Goal: Task Accomplishment & Management: Manage account settings

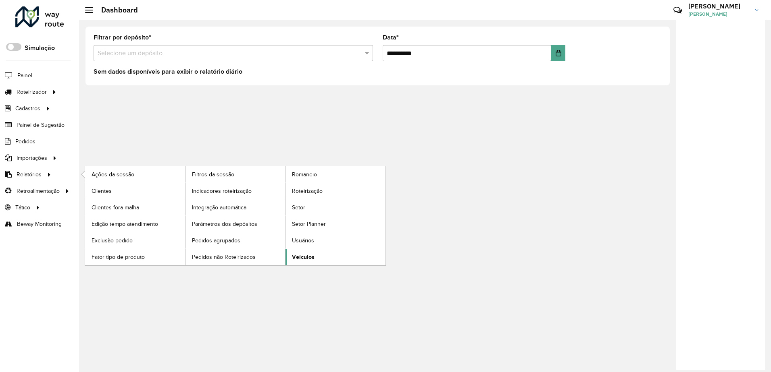
click at [305, 254] on span "Veículos" at bounding box center [303, 257] width 23 height 8
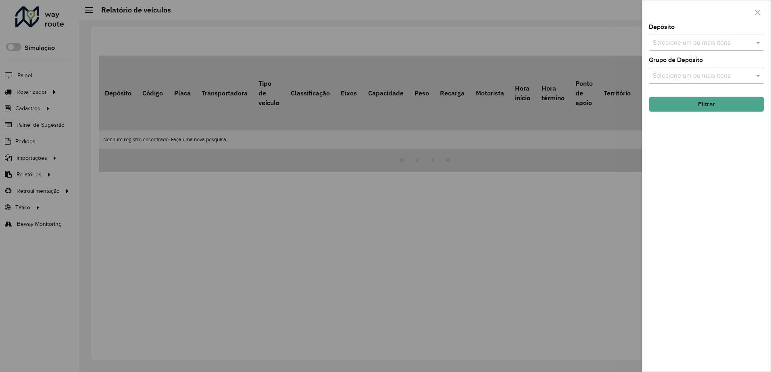
click at [671, 42] on input "text" at bounding box center [701, 43] width 103 height 10
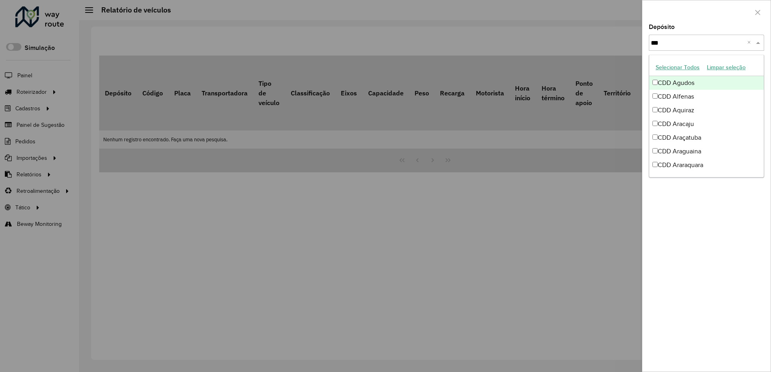
click at [683, 67] on button "Selecionar Todos" at bounding box center [677, 67] width 51 height 12
type input "***"
click at [692, 29] on div "Depósito Selecione um ou mais itens 115 itens selecionados *** ×" at bounding box center [705, 37] width 115 height 27
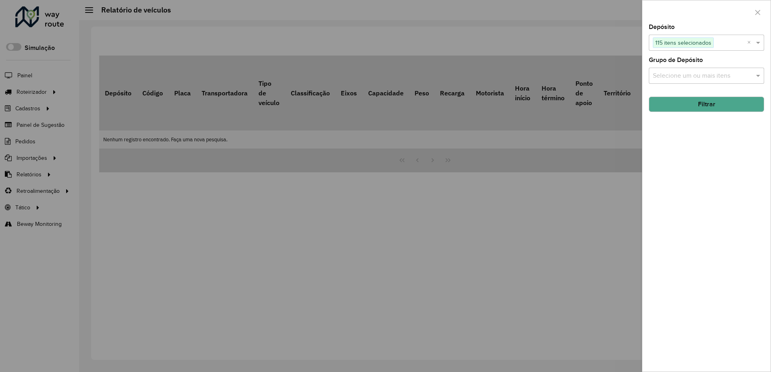
click at [701, 104] on button "Filtrar" at bounding box center [705, 104] width 115 height 15
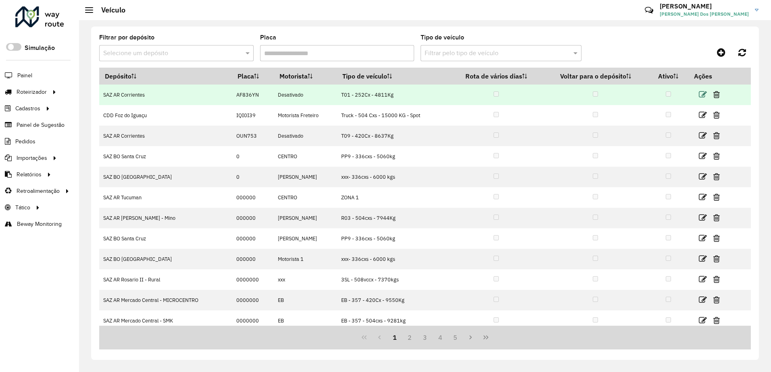
click at [699, 96] on icon at bounding box center [702, 95] width 8 height 8
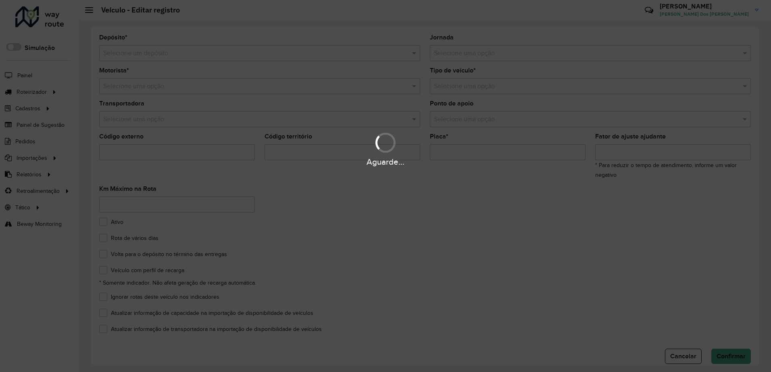
type input "***"
type input "*******"
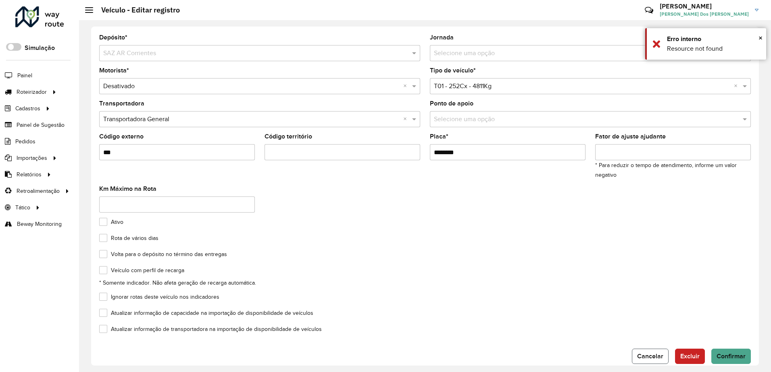
click at [652, 353] on span "Cancelar" at bounding box center [650, 356] width 26 height 7
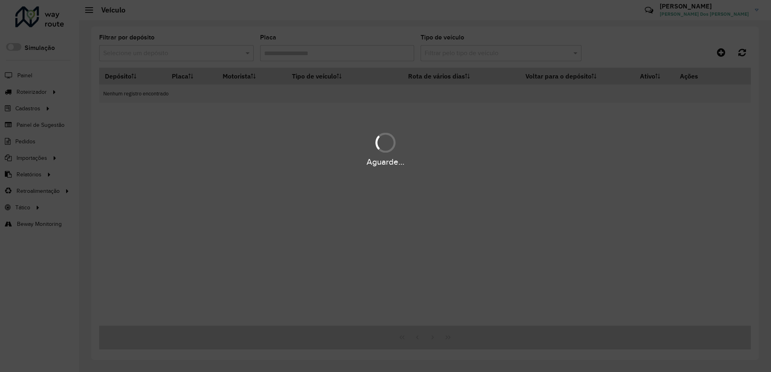
click at [208, 53] on div "Aguarde..." at bounding box center [385, 186] width 771 height 372
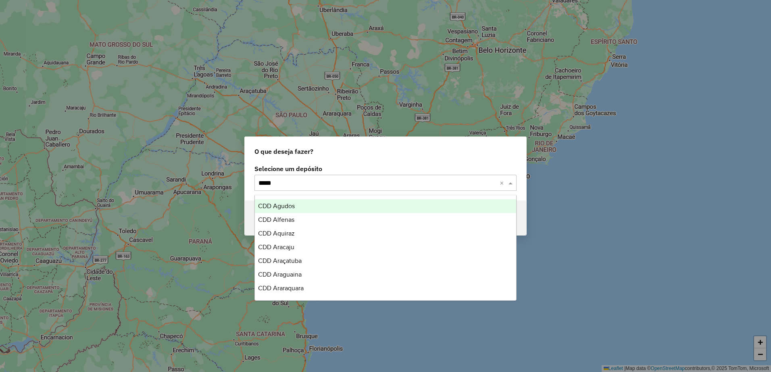
type input "******"
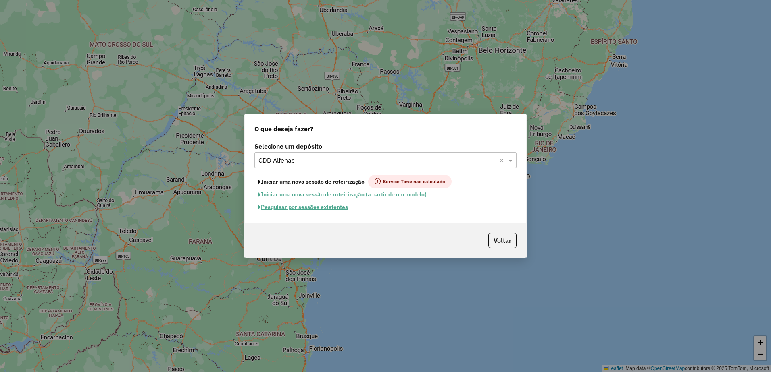
click at [300, 183] on button "Iniciar uma nova sessão de roteirização" at bounding box center [311, 182] width 114 height 14
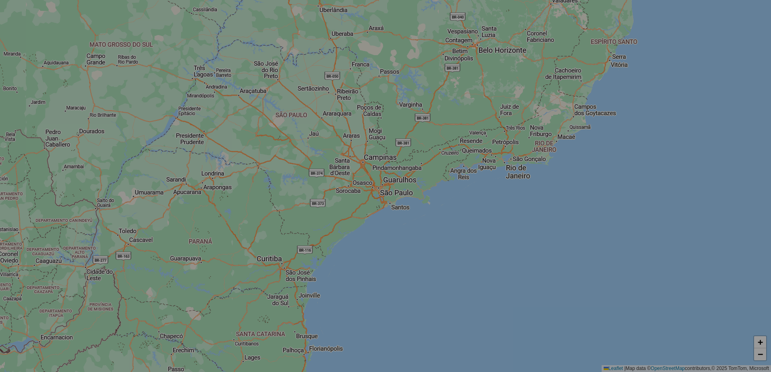
select select "*"
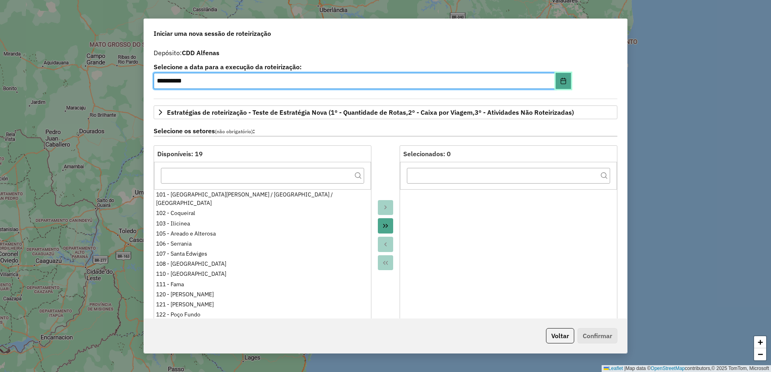
click at [562, 79] on icon "Choose Date" at bounding box center [562, 81] width 5 height 6
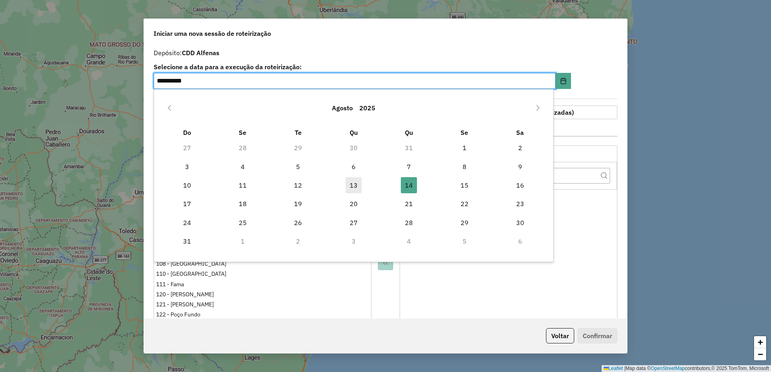
click at [350, 182] on span "13" at bounding box center [353, 185] width 16 height 16
type input "**********"
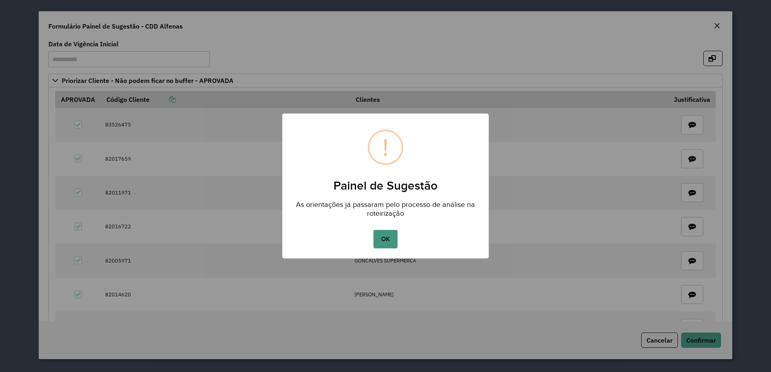
click at [389, 239] on button "OK" at bounding box center [385, 239] width 24 height 19
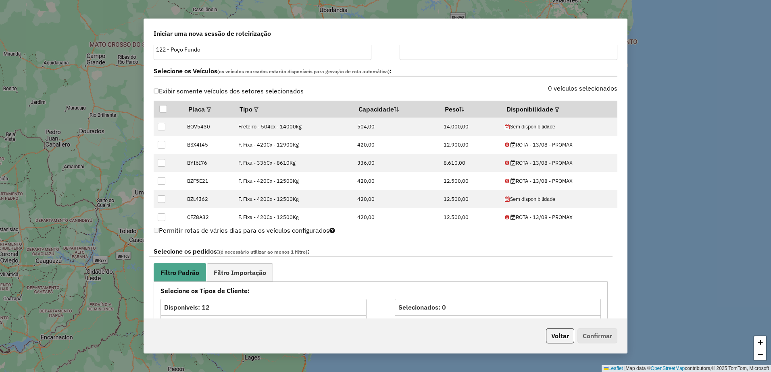
scroll to position [282, 0]
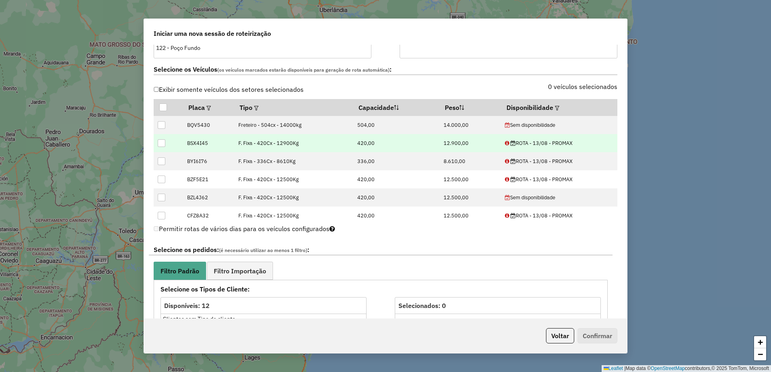
click at [518, 143] on div "ROTA - 13/08 - PROMAX" at bounding box center [559, 143] width 108 height 8
click at [516, 143] on div "ROTA - 13/08 - PROMAX" at bounding box center [559, 143] width 108 height 8
drag, startPoint x: 516, startPoint y: 143, endPoint x: 542, endPoint y: 146, distance: 26.3
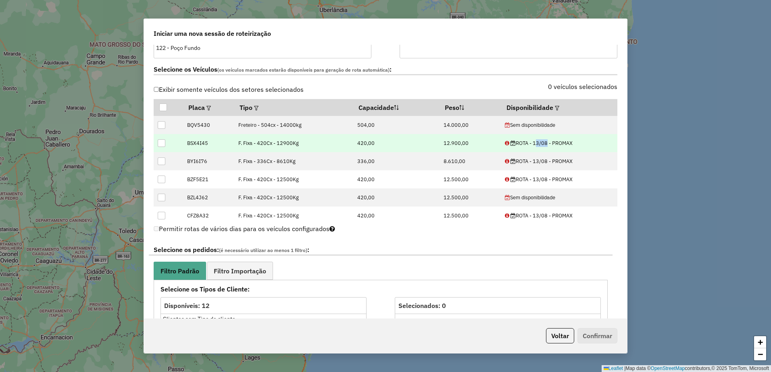
click at [542, 146] on div "ROTA - 13/08 - PROMAX" at bounding box center [559, 143] width 108 height 8
drag, startPoint x: 542, startPoint y: 146, endPoint x: 570, endPoint y: 143, distance: 28.4
click at [570, 143] on div "ROTA - 13/08 - PROMAX" at bounding box center [559, 143] width 108 height 8
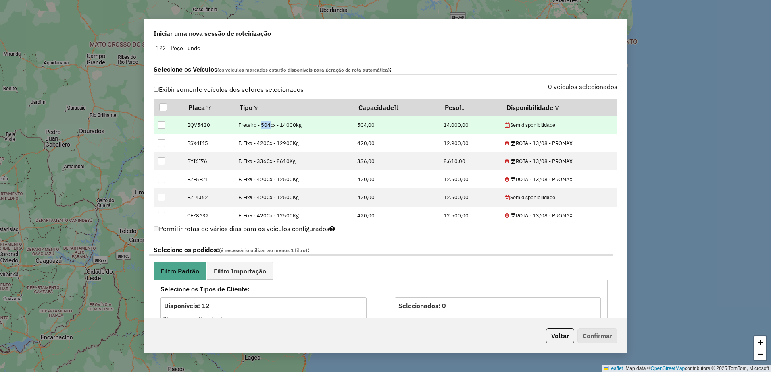
drag, startPoint x: 262, startPoint y: 127, endPoint x: 272, endPoint y: 125, distance: 10.3
click at [272, 125] on td "Freteiro - 504cx - 14000kg" at bounding box center [293, 125] width 119 height 18
click at [274, 125] on td "Freteiro - 504cx - 14000kg" at bounding box center [293, 125] width 119 height 18
click at [241, 127] on td "Freteiro - 504cx - 14000kg" at bounding box center [293, 125] width 119 height 18
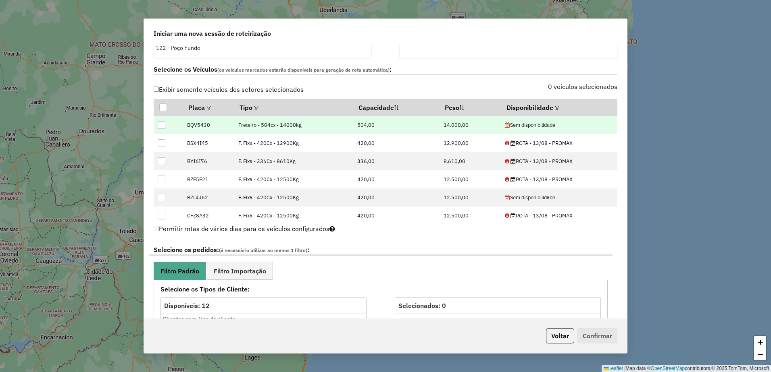
drag, startPoint x: 241, startPoint y: 127, endPoint x: 267, endPoint y: 125, distance: 25.8
click at [267, 125] on td "Freteiro - 504cx - 14000kg" at bounding box center [293, 125] width 119 height 18
drag, startPoint x: 267, startPoint y: 125, endPoint x: 312, endPoint y: 128, distance: 45.2
click at [312, 128] on td "Freteiro - 504cx - 14000kg" at bounding box center [293, 125] width 119 height 18
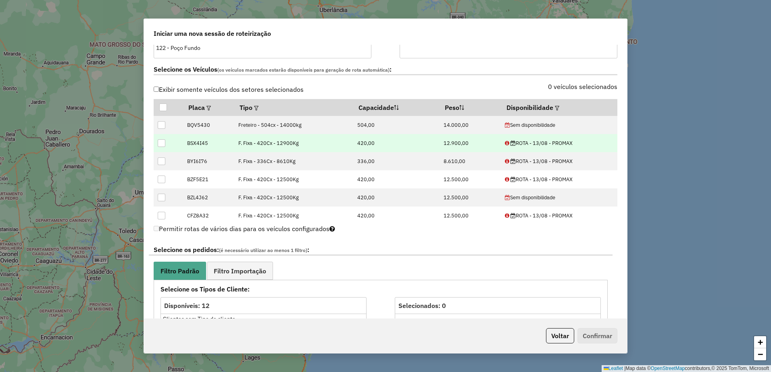
drag, startPoint x: 312, startPoint y: 128, endPoint x: 293, endPoint y: 135, distance: 20.7
click at [293, 135] on td "F. Fixa - 420Cx - 12900Kg" at bounding box center [293, 143] width 119 height 18
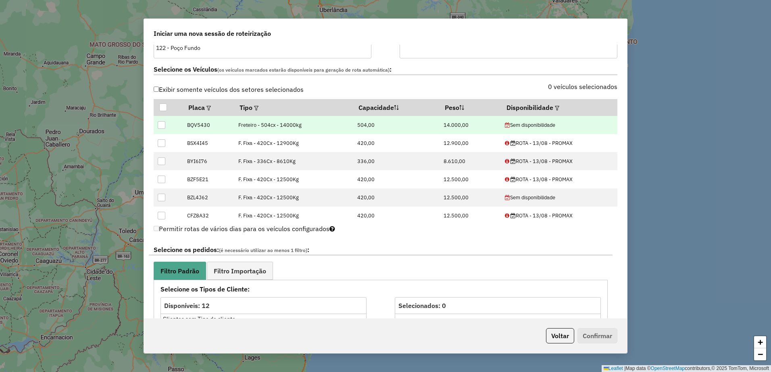
click at [251, 130] on td "Freteiro - 504cx - 14000kg" at bounding box center [293, 125] width 119 height 18
click at [255, 126] on td "Freteiro - 504cx - 14000kg" at bounding box center [293, 125] width 119 height 18
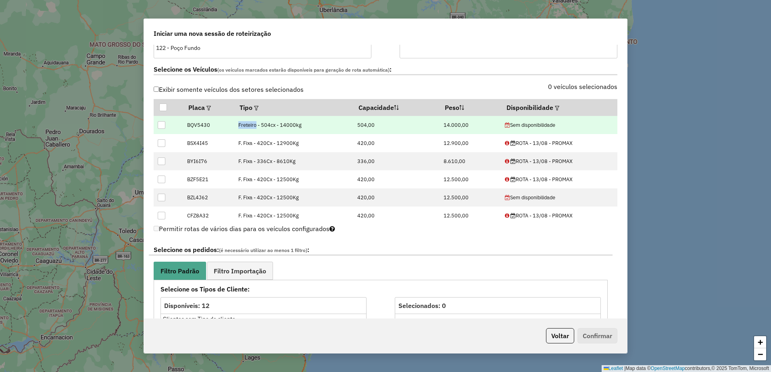
click at [255, 126] on td "Freteiro - 504cx - 14000kg" at bounding box center [293, 125] width 119 height 18
click at [245, 125] on td "Freteiro - 504cx - 14000kg" at bounding box center [293, 125] width 119 height 18
click at [243, 125] on td "Freteiro - 504cx - 14000kg" at bounding box center [293, 125] width 119 height 18
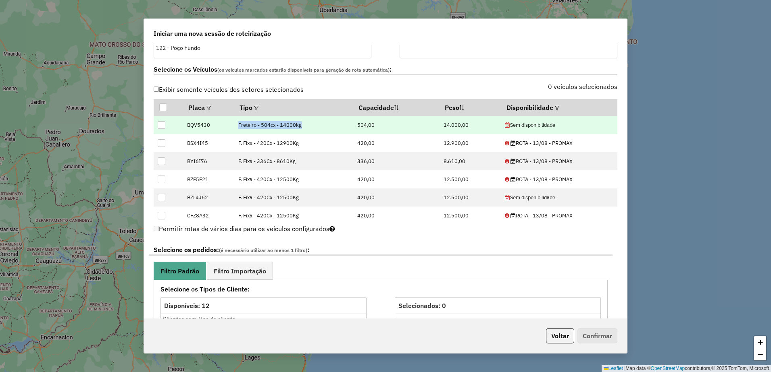
drag, startPoint x: 241, startPoint y: 125, endPoint x: 307, endPoint y: 126, distance: 66.5
click at [307, 126] on td "Freteiro - 504cx - 14000kg" at bounding box center [293, 125] width 119 height 18
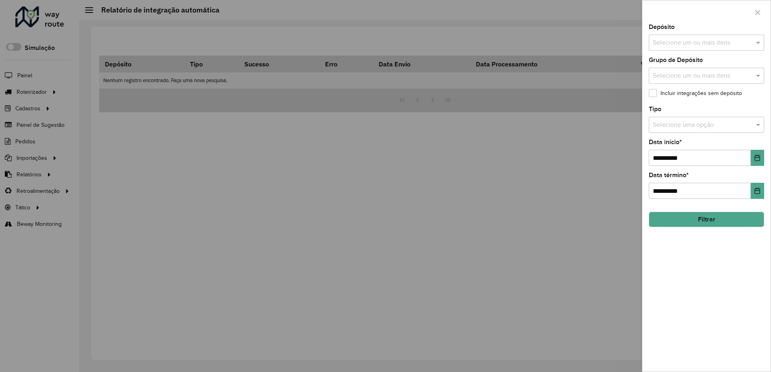
click at [702, 43] on input "text" at bounding box center [701, 43] width 103 height 10
type input "*********"
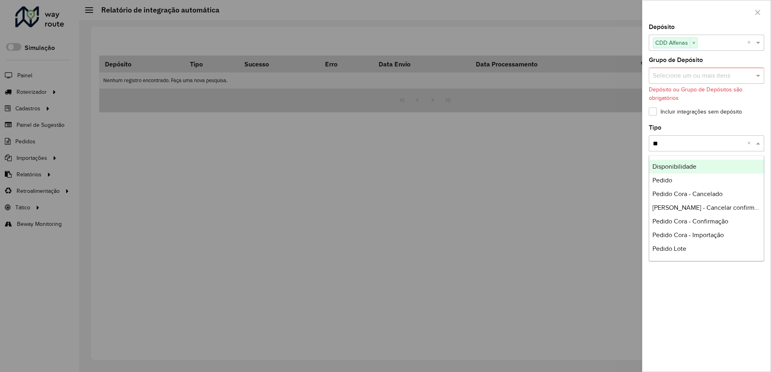
type input "***"
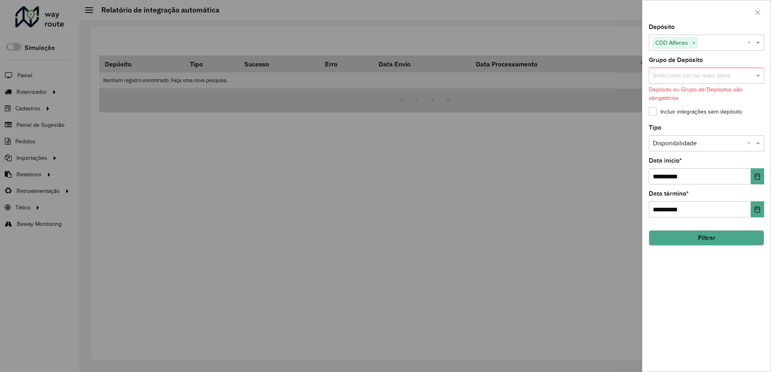
click at [687, 241] on button "Filtrar" at bounding box center [705, 238] width 115 height 15
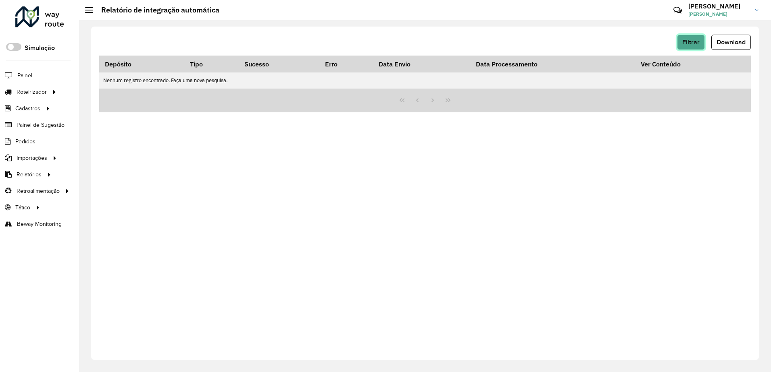
click at [693, 40] on span "Filtrar" at bounding box center [690, 42] width 17 height 7
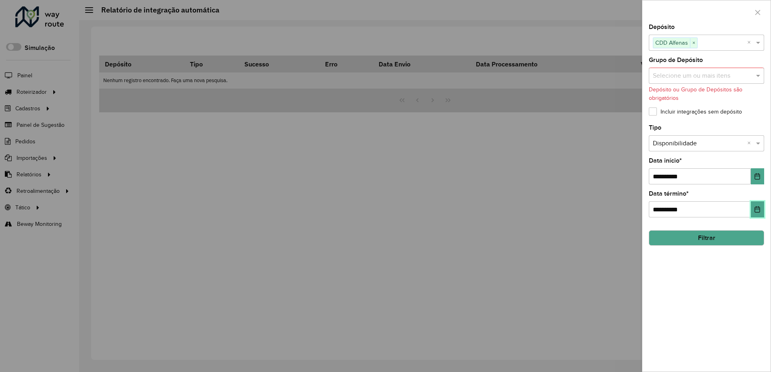
click at [755, 205] on button "Choose Date" at bounding box center [756, 209] width 13 height 16
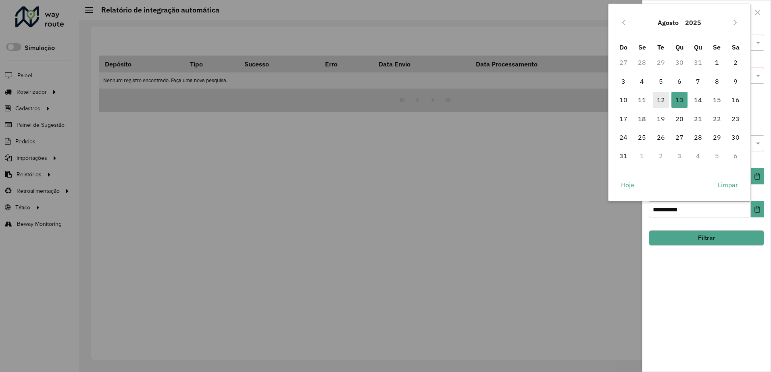
click at [663, 102] on span "12" at bounding box center [660, 100] width 16 height 16
type input "**********"
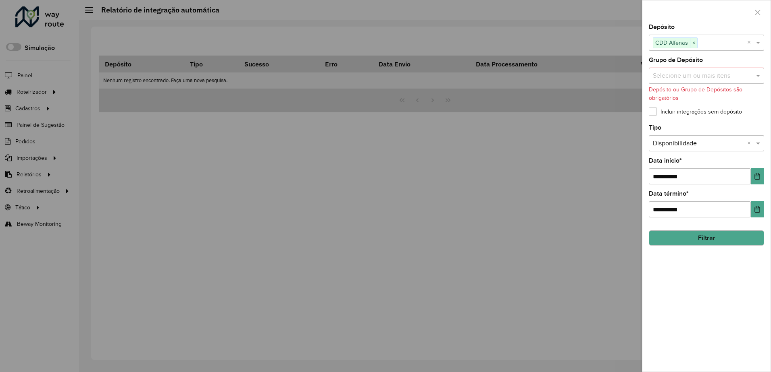
click at [714, 239] on button "Filtrar" at bounding box center [705, 238] width 115 height 15
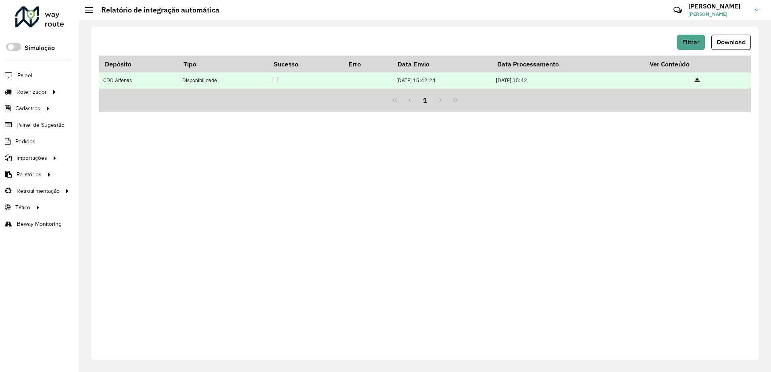
click at [699, 78] on icon at bounding box center [696, 80] width 5 height 5
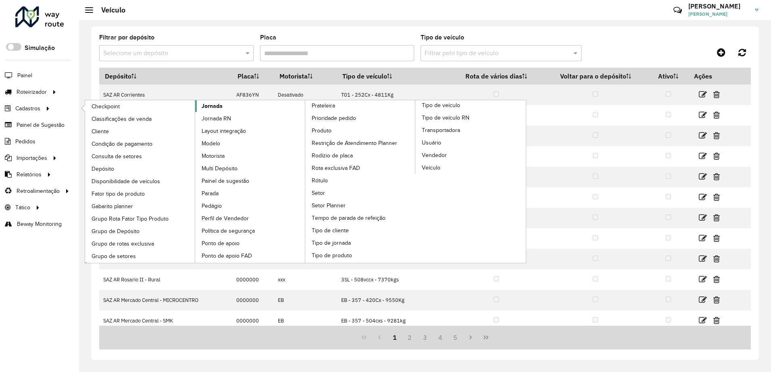
click at [215, 108] on span "Jornada" at bounding box center [211, 106] width 21 height 8
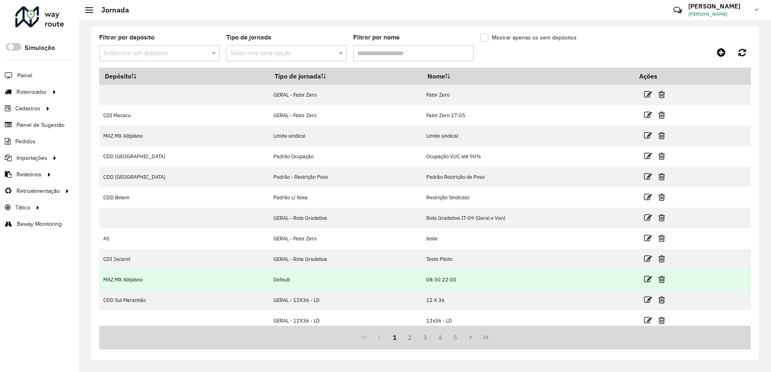
scroll to position [5, 0]
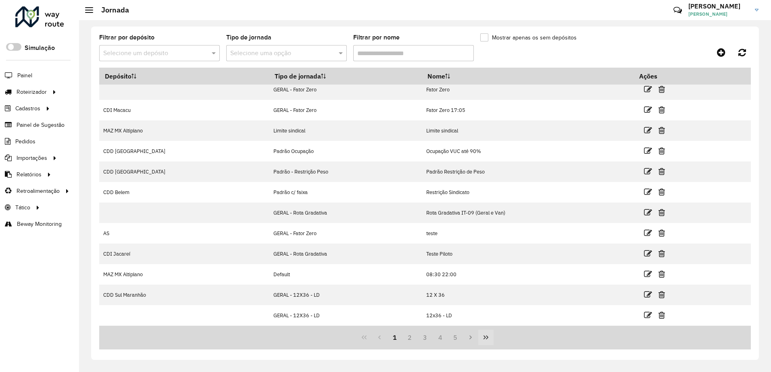
click at [482, 336] on icon "Last Page" at bounding box center [485, 337] width 6 height 6
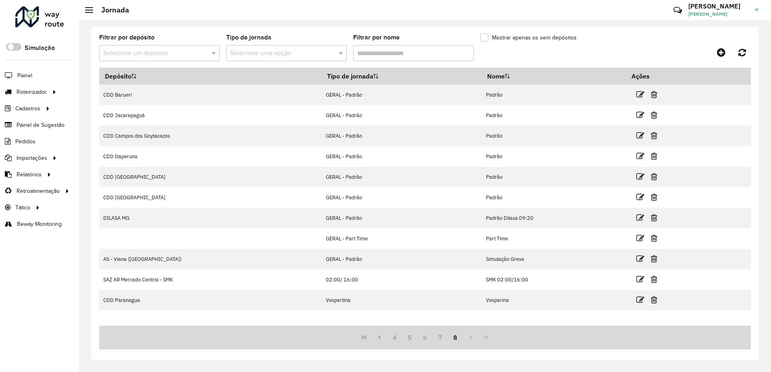
scroll to position [0, 0]
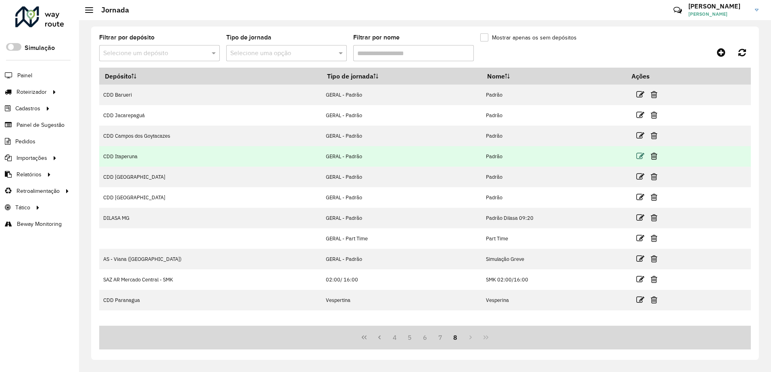
click at [636, 155] on icon at bounding box center [640, 156] width 8 height 8
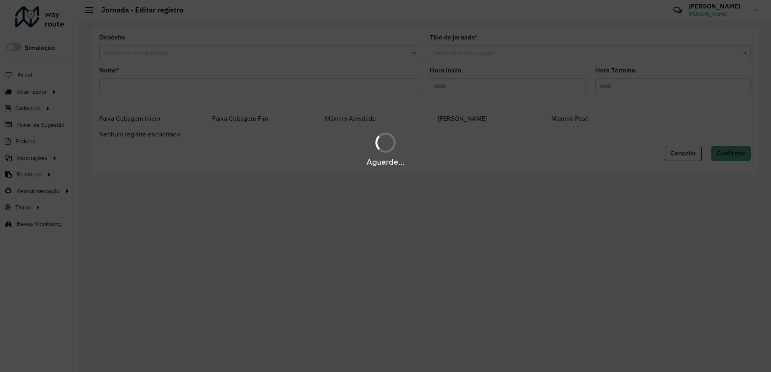
type input "******"
type input "*****"
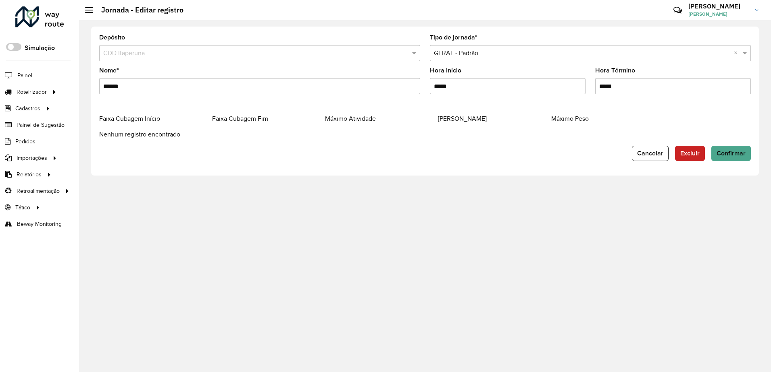
click at [256, 133] on div "Nenhum registro encontrado" at bounding box center [424, 135] width 651 height 10
click at [256, 125] on datatable-header "Faixa Cubagem Início Faixa Cubagem Fim Máximo Atividade Máximo Cubagem Máximo P…" at bounding box center [424, 122] width 651 height 16
